Goal: Transaction & Acquisition: Obtain resource

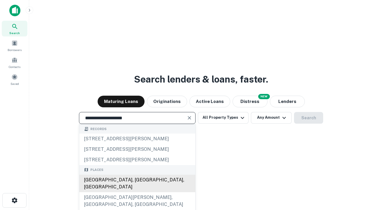
click at [137, 192] on div "[GEOGRAPHIC_DATA], [GEOGRAPHIC_DATA], [GEOGRAPHIC_DATA]" at bounding box center [137, 184] width 116 height 18
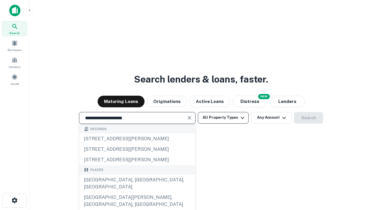
click at [223, 118] on button "All Property Types" at bounding box center [223, 118] width 51 height 12
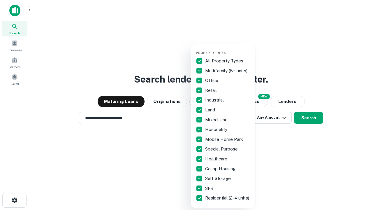
type input "**********"
click at [228, 49] on button "button" at bounding box center [228, 49] width 64 height 0
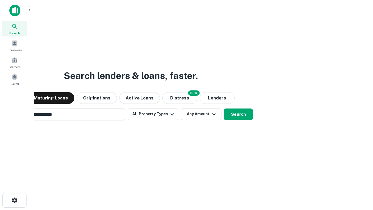
scroll to position [9, 0]
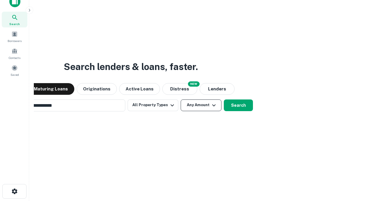
click at [181, 99] on button "Any Amount" at bounding box center [201, 105] width 41 height 12
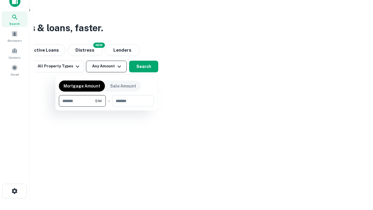
type input "*******"
click at [106, 107] on button "button" at bounding box center [106, 107] width 95 height 0
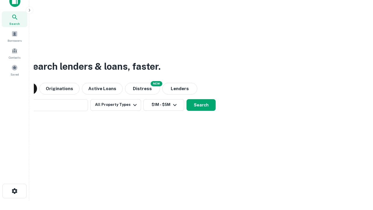
scroll to position [9, 0]
click at [187, 99] on button "Search" at bounding box center [201, 105] width 29 height 12
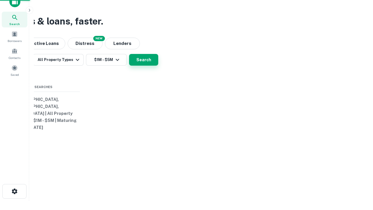
scroll to position [9, 0]
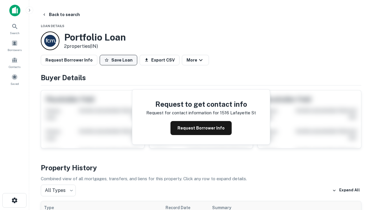
click at [118, 60] on button "Save Loan" at bounding box center [119, 60] width 38 height 11
click at [120, 60] on button "Loan Saved" at bounding box center [120, 60] width 40 height 11
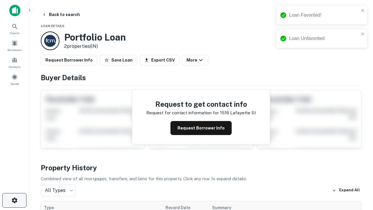
click at [14, 200] on icon "button" at bounding box center [14, 200] width 7 height 7
